Goal: Task Accomplishment & Management: Use online tool/utility

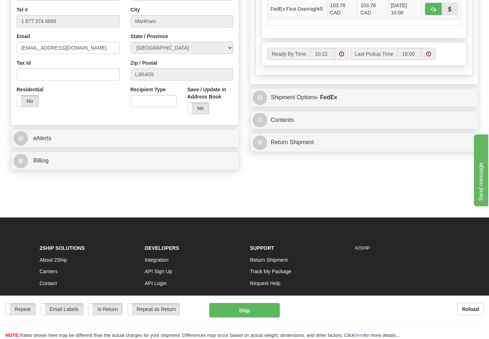
scroll to position [405, 0]
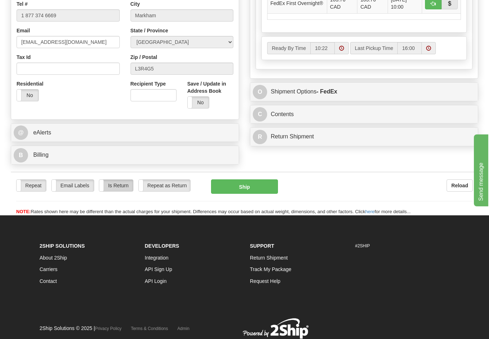
click at [117, 186] on label "Is Return" at bounding box center [115, 186] width 33 height 12
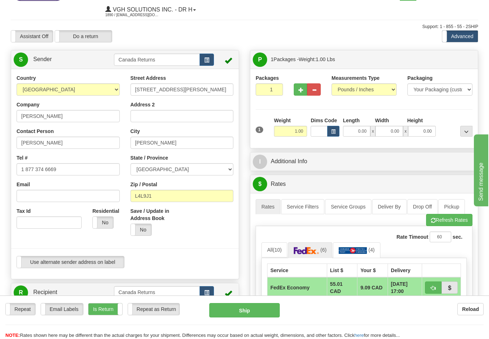
scroll to position [0, 0]
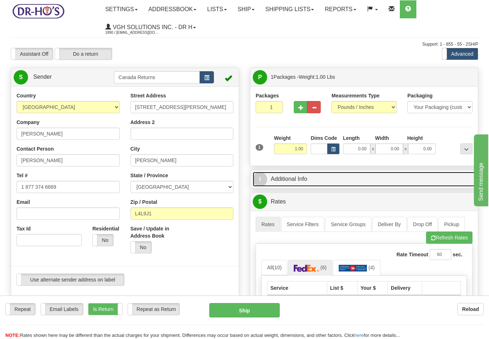
click at [300, 181] on link "I Additional Info" at bounding box center [364, 179] width 223 height 15
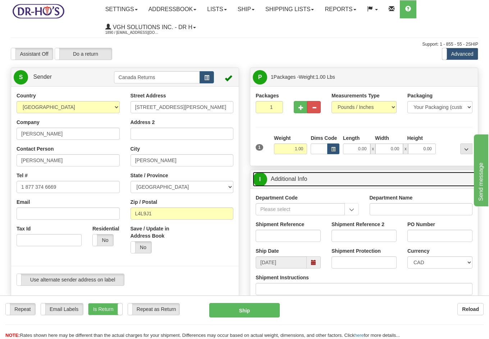
scroll to position [45, 0]
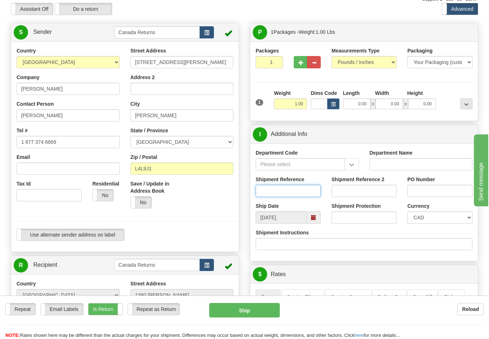
click at [277, 188] on input "Shipment Reference" at bounding box center [288, 191] width 65 height 12
paste input "1116430"
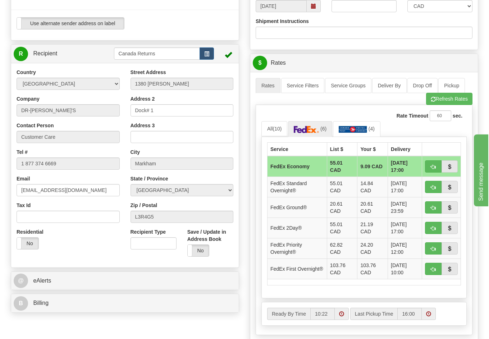
scroll to position [405, 0]
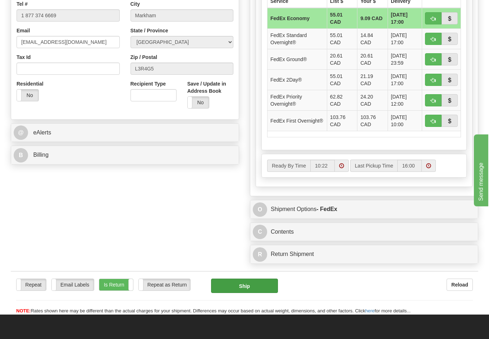
type input "1116430"
click at [236, 285] on button "Ship" at bounding box center [244, 286] width 67 height 14
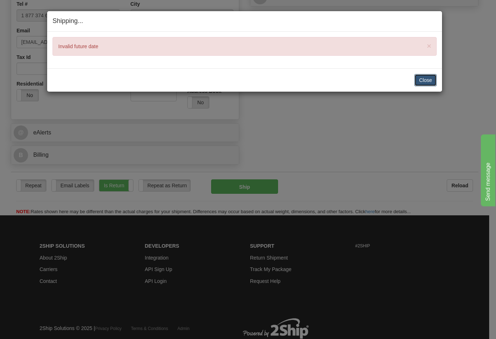
click at [420, 80] on button "Close" at bounding box center [425, 80] width 22 height 12
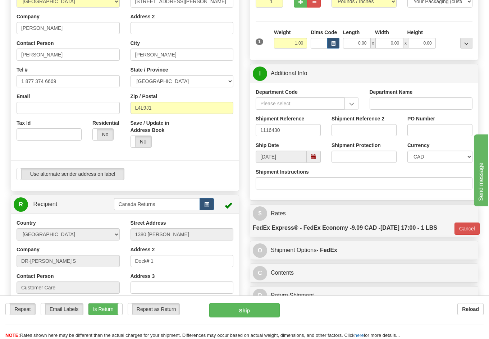
scroll to position [90, 0]
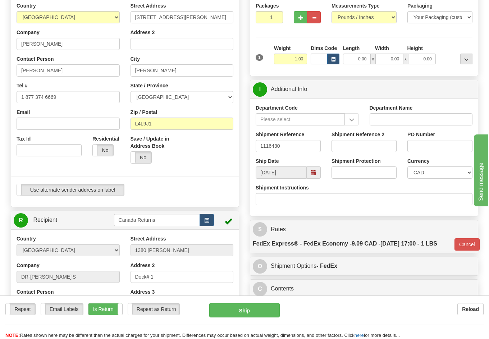
click at [314, 173] on span at bounding box center [313, 172] width 5 height 5
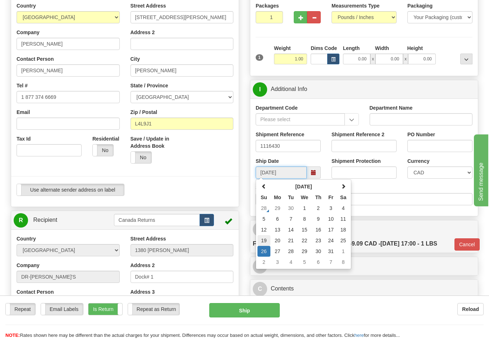
click at [265, 239] on td "19" at bounding box center [263, 240] width 13 height 11
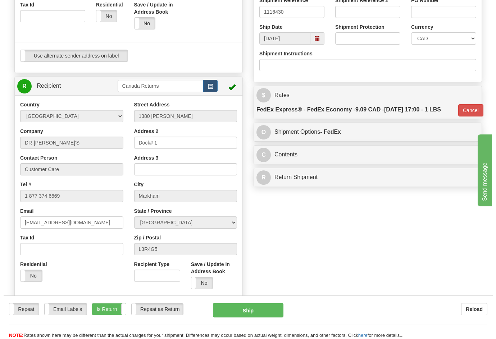
scroll to position [225, 0]
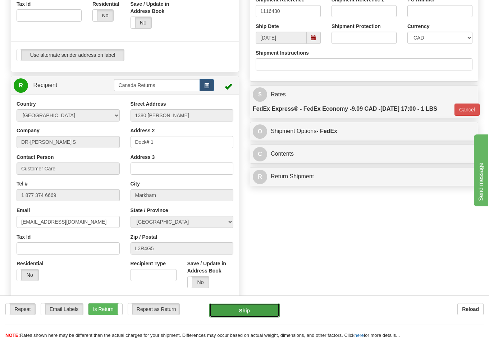
click at [256, 308] on button "Ship" at bounding box center [244, 310] width 71 height 14
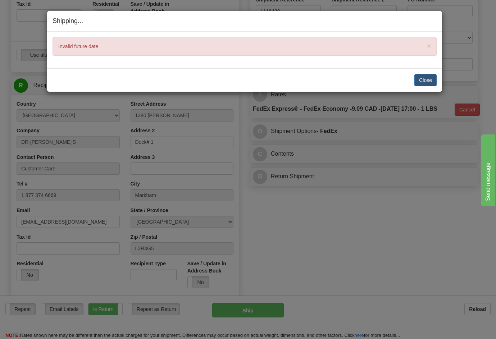
click at [341, 259] on div "Shipping... Your SHIPMENT will EXPIRE in × Invalid future date Close [PERSON_NA…" at bounding box center [248, 169] width 496 height 339
click at [423, 75] on button "Close" at bounding box center [425, 80] width 22 height 12
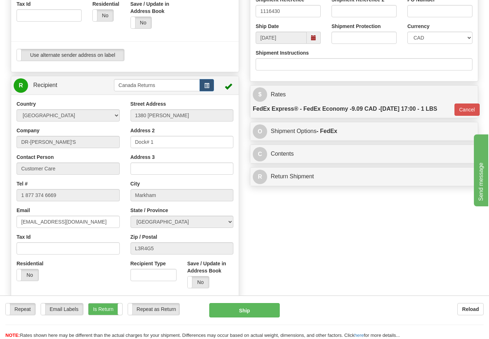
click at [315, 38] on span at bounding box center [313, 37] width 5 height 5
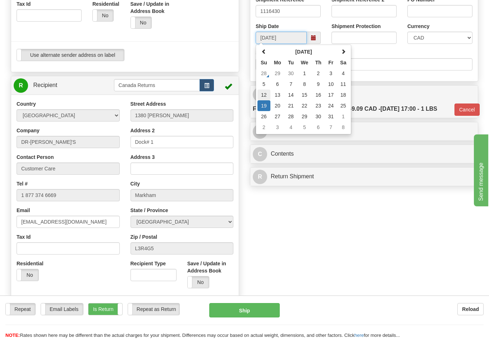
click at [263, 96] on td "12" at bounding box center [263, 95] width 13 height 11
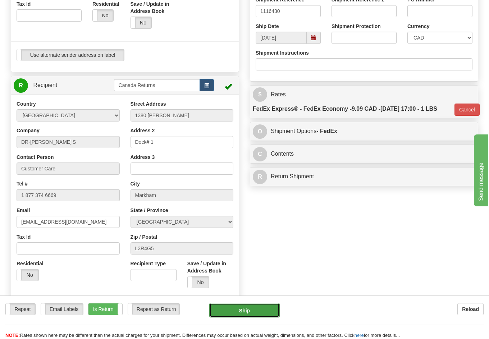
click at [259, 313] on button "Ship" at bounding box center [244, 310] width 71 height 14
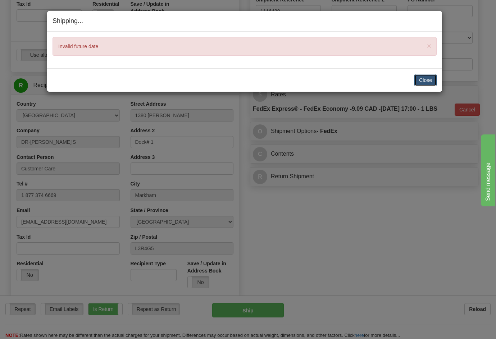
click at [426, 80] on button "Close" at bounding box center [425, 80] width 22 height 12
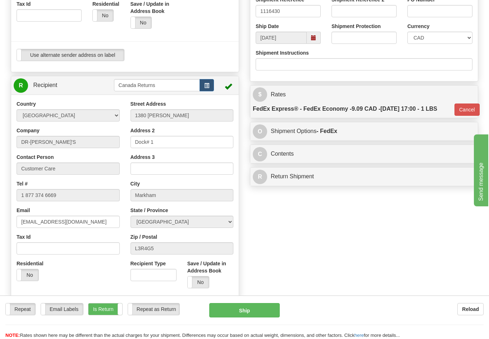
click at [313, 40] on span at bounding box center [313, 37] width 5 height 5
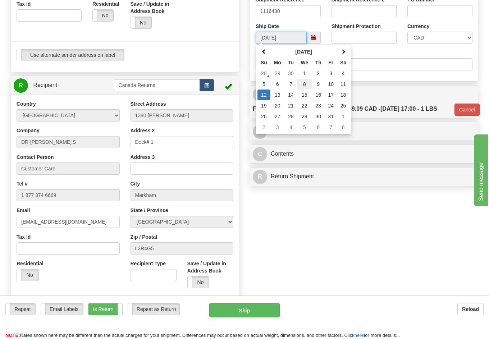
click at [306, 83] on td "8" at bounding box center [304, 84] width 15 height 11
type input "[DATE]"
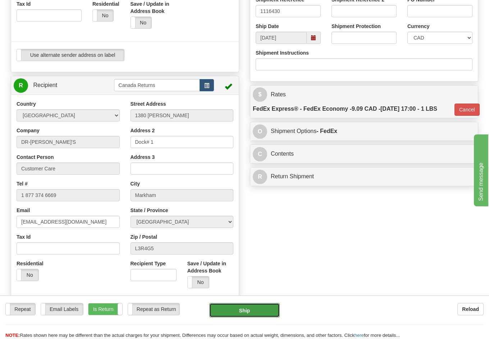
click at [258, 313] on button "Ship" at bounding box center [244, 310] width 71 height 14
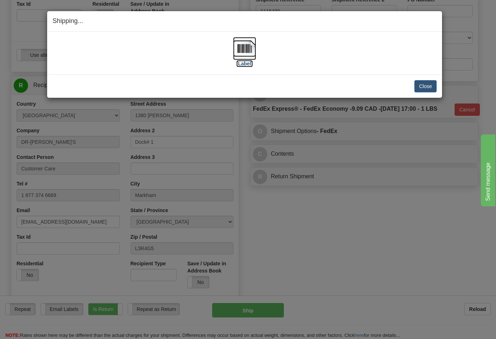
click at [249, 49] on img at bounding box center [244, 48] width 23 height 23
